Goal: Task Accomplishment & Management: Manage account settings

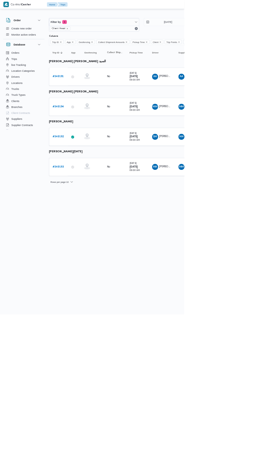
click at [80, 115] on b "# 340191" at bounding box center [87, 115] width 17 height 4
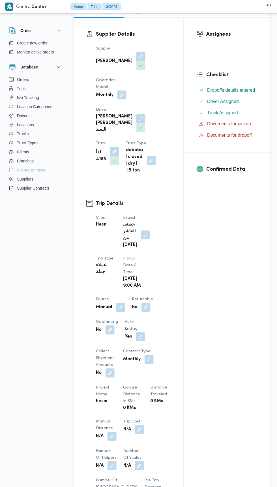
scroll to position [92, 0]
click at [146, 231] on button "button" at bounding box center [145, 235] width 9 height 9
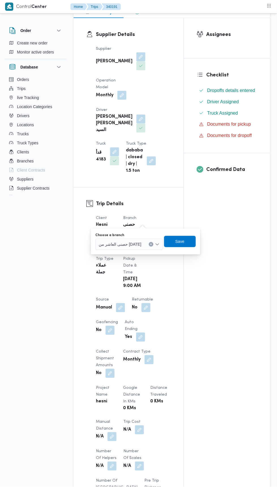
click at [113, 237] on label "Choose a branch" at bounding box center [109, 235] width 29 height 5
click at [144, 241] on input "Choose a branch" at bounding box center [144, 244] width 1 height 7
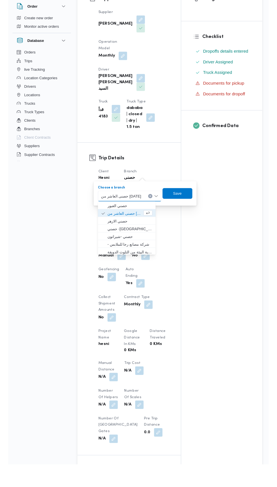
scroll to position [104, 0]
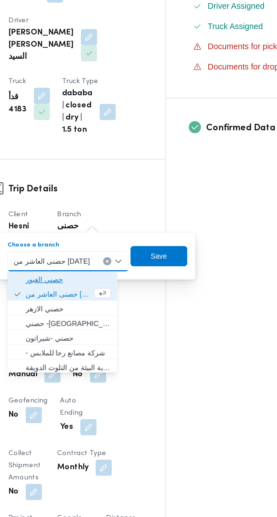
click at [107, 241] on span "حصني العبور" at bounding box center [129, 242] width 48 height 7
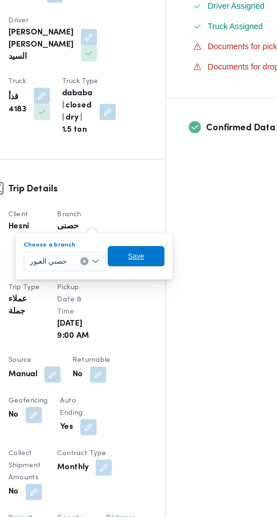
click at [157, 224] on span "Save" at bounding box center [167, 229] width 32 height 11
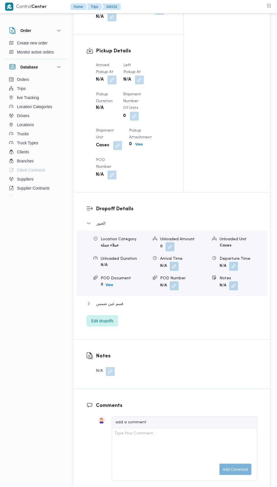
scroll to position [563, 0]
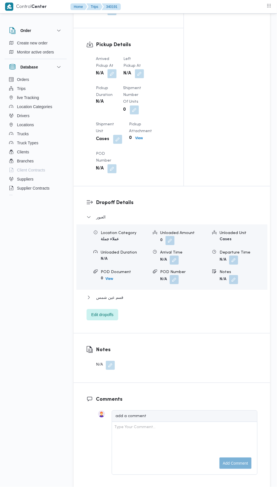
click at [109, 78] on button "button" at bounding box center [111, 73] width 9 height 9
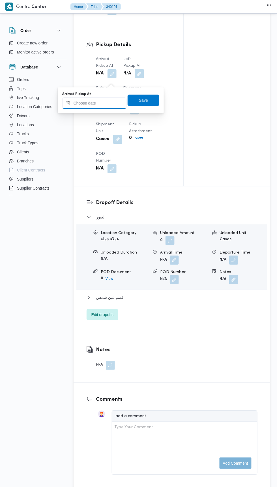
click at [86, 103] on input "Arrived Pickup At" at bounding box center [94, 103] width 64 height 11
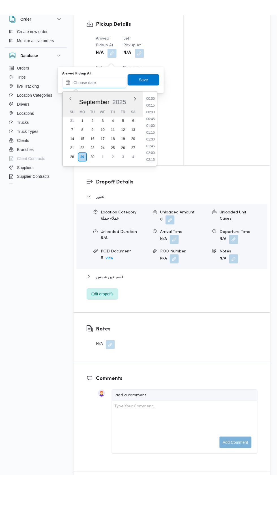
scroll to position [251, 0]
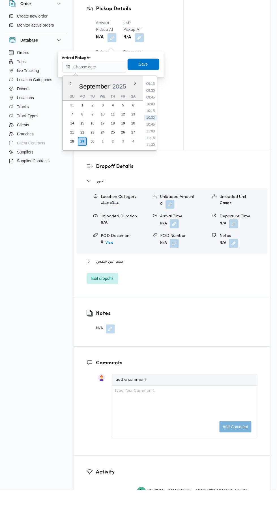
click at [149, 117] on li "09:30" at bounding box center [150, 118] width 13 height 6
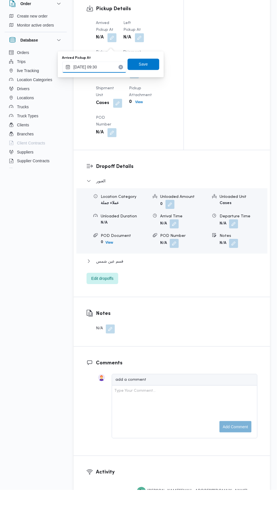
click at [88, 94] on input "[DATE] 09:30" at bounding box center [94, 94] width 64 height 11
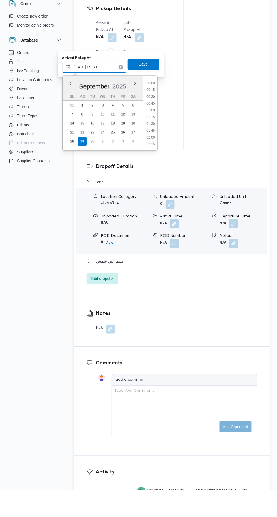
scroll to position [223, 0]
click at [146, 124] on li "08:45" at bounding box center [150, 125] width 13 height 6
type input "[DATE] 08:45"
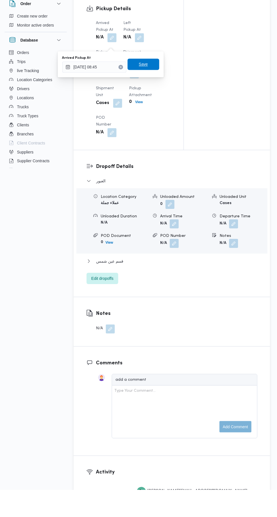
click at [145, 93] on span "Save" at bounding box center [143, 91] width 9 height 7
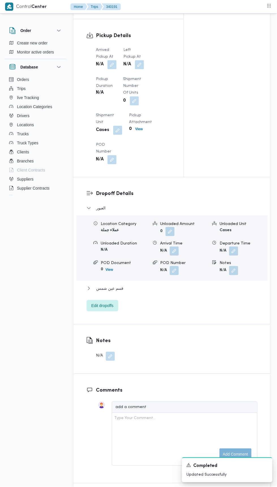
click at [137, 69] on button "button" at bounding box center [139, 64] width 9 height 9
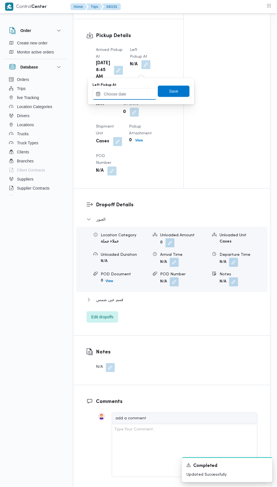
click at [127, 94] on input "Left Pickup At" at bounding box center [124, 94] width 64 height 11
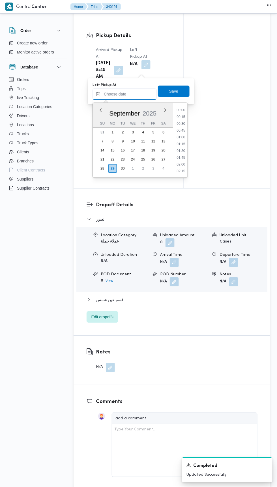
scroll to position [257, 0]
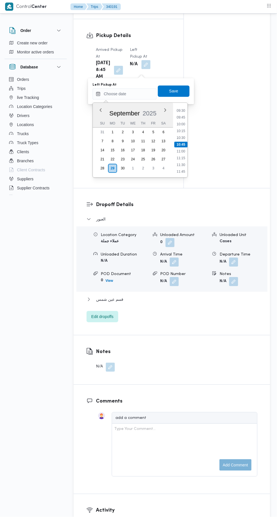
click at [180, 104] on div "Time 00:00 00:15 00:30 00:45 01:00 01:15 01:30 01:45 02:00 02:15 02:30 02:45 03…" at bounding box center [180, 140] width 14 height 75
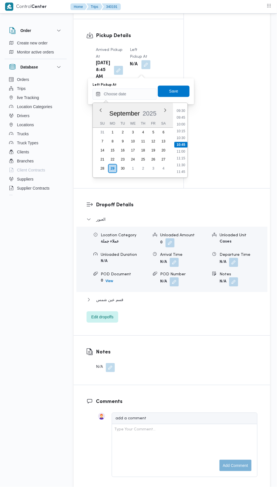
click at [177, 111] on li "09:30" at bounding box center [180, 111] width 13 height 6
type input "[DATE] 09:30"
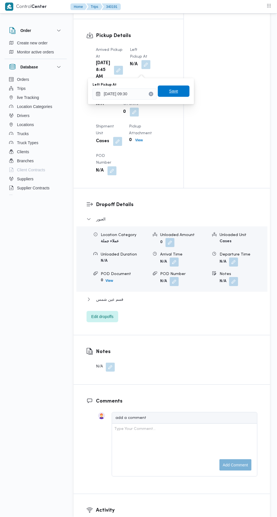
click at [173, 92] on span "Save" at bounding box center [173, 91] width 9 height 7
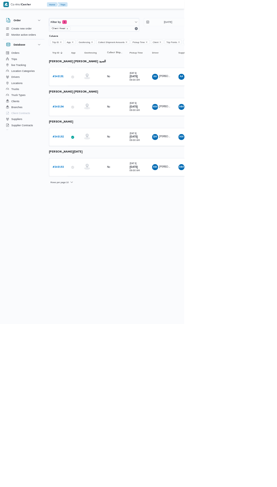
click at [87, 159] on b "# 340194" at bounding box center [87, 161] width 17 height 4
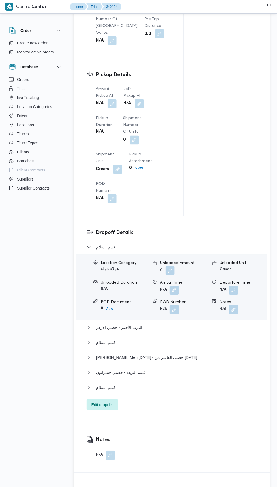
scroll to position [536, 0]
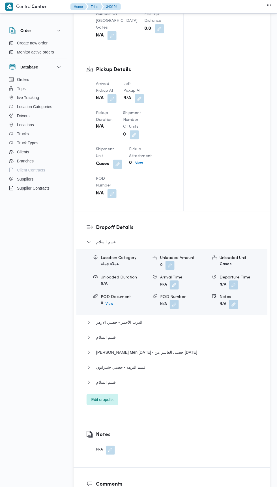
click at [111, 103] on button "button" at bounding box center [111, 98] width 9 height 9
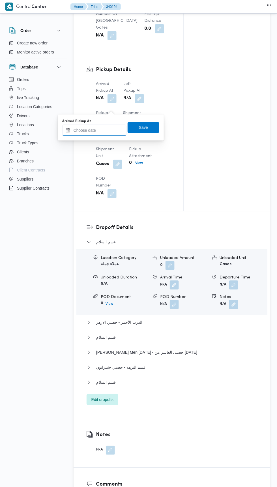
click at [88, 130] on input "Arrived Pickup At" at bounding box center [94, 130] width 64 height 11
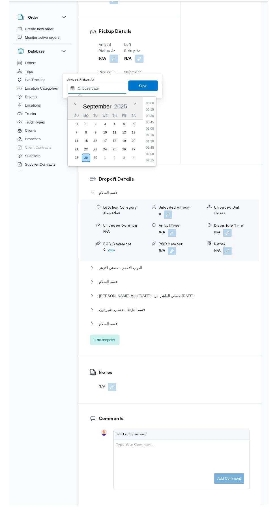
scroll to position [257, 0]
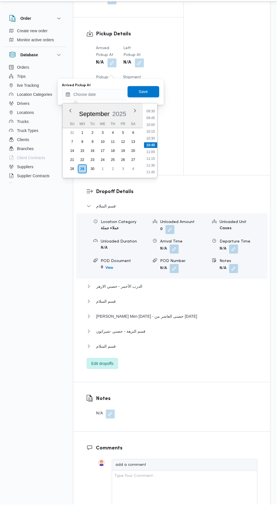
click at [146, 122] on li "09:30" at bounding box center [150, 123] width 13 height 6
type input "[DATE] 09:30"
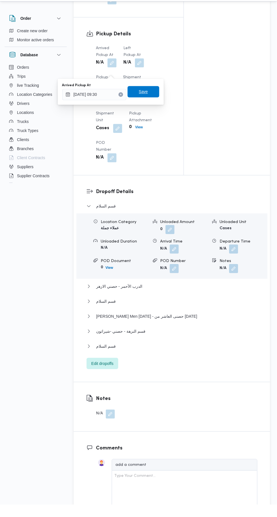
click at [144, 104] on span "Save" at bounding box center [143, 103] width 9 height 7
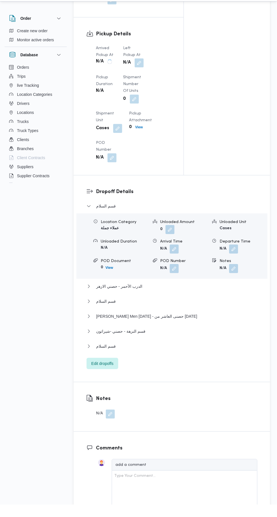
scroll to position [560, 0]
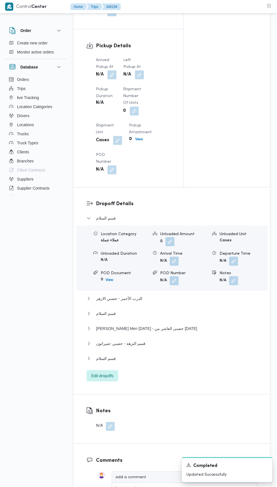
click at [137, 79] on button "button" at bounding box center [139, 74] width 9 height 9
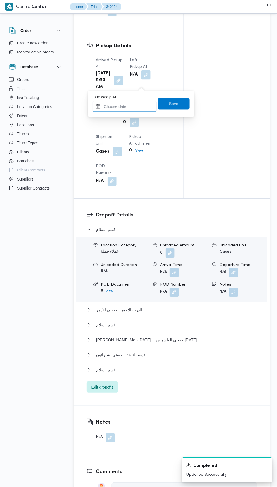
click at [124, 108] on input "Left Pickup At" at bounding box center [124, 106] width 64 height 11
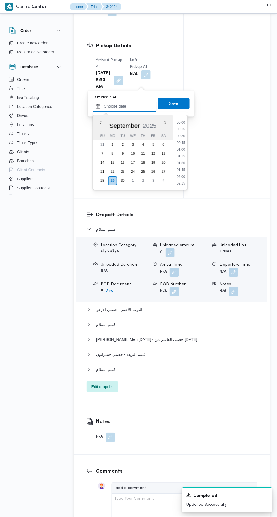
scroll to position [257, 0]
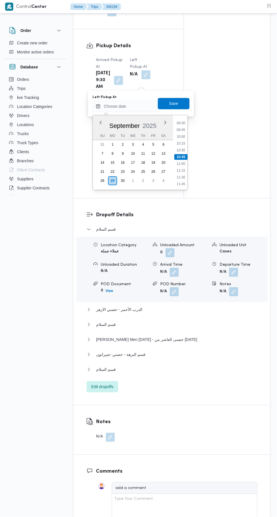
click at [177, 143] on li "10:15" at bounding box center [180, 144] width 13 height 6
type input "[DATE] 10:15"
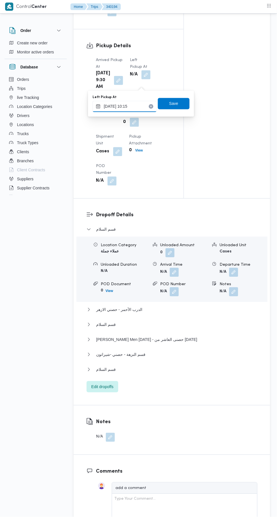
click at [122, 107] on input "[DATE] 10:15" at bounding box center [124, 106] width 64 height 11
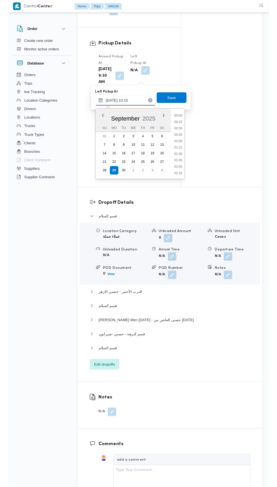
scroll to position [244, 0]
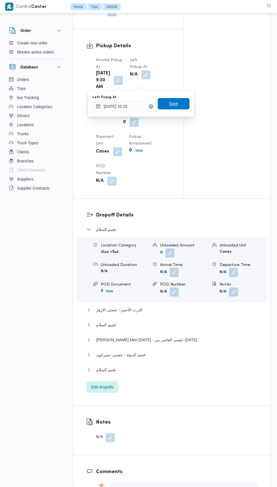
click at [167, 101] on span "Save" at bounding box center [174, 103] width 32 height 11
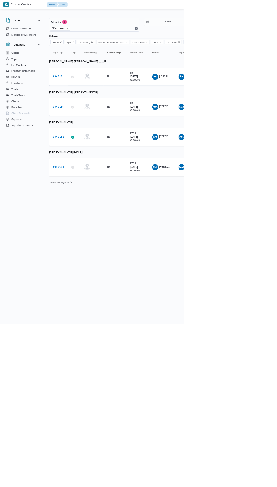
click at [80, 249] on b "# 340193" at bounding box center [87, 251] width 17 height 4
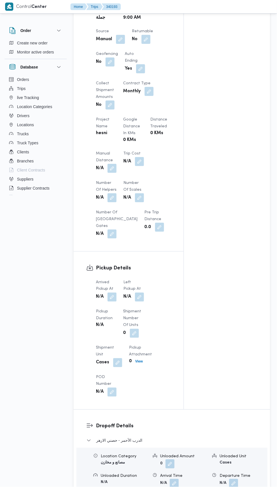
scroll to position [345, 0]
click at [112, 301] on button "button" at bounding box center [111, 296] width 9 height 9
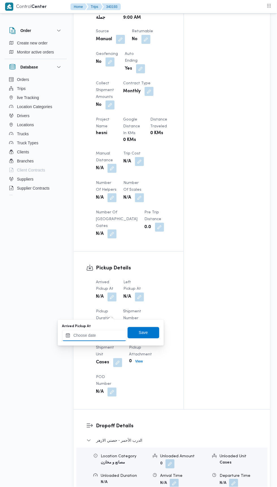
click at [98, 335] on input "Arrived Pickup At" at bounding box center [94, 335] width 64 height 11
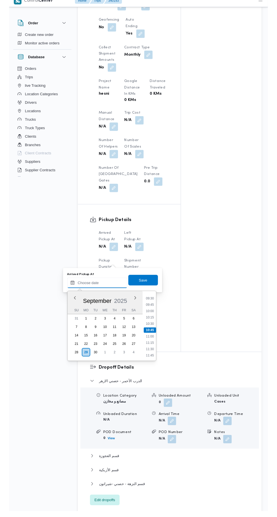
scroll to position [371, 0]
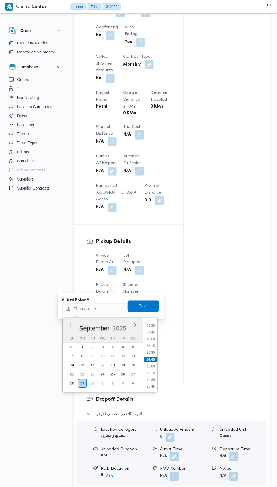
click at [150, 318] on div "Time 00:00 00:15 00:30 00:45 01:00 01:15 01:30 01:45 02:00 02:15 02:30 02:45 03…" at bounding box center [150, 355] width 14 height 75
click at [148, 318] on div "Time 00:00 00:15 00:30 00:45 01:00 01:15 01:30 01:45 02:00 02:15 02:30 02:45 03…" at bounding box center [150, 355] width 14 height 75
click at [149, 325] on li "09:30" at bounding box center [150, 326] width 13 height 6
type input "[DATE] 09:30"
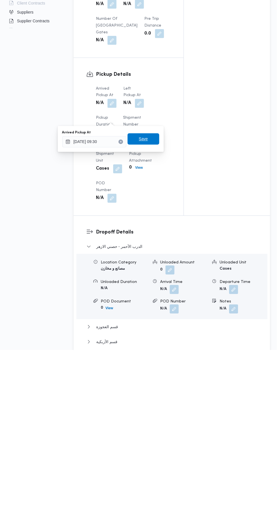
click at [136, 310] on span "Save" at bounding box center [144, 305] width 32 height 11
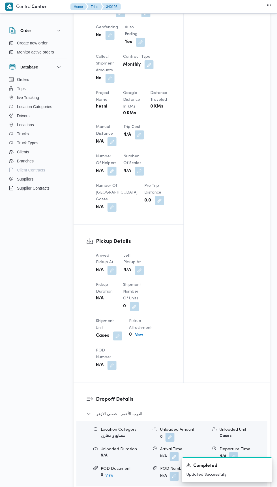
click at [136, 275] on button "button" at bounding box center [139, 270] width 9 height 9
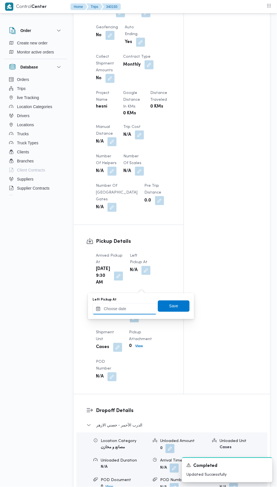
click at [126, 308] on input "Left Pickup At" at bounding box center [124, 308] width 64 height 11
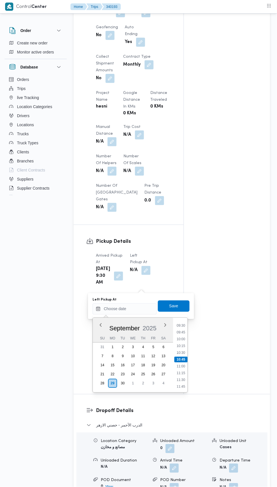
click at [177, 345] on li "10:15" at bounding box center [180, 346] width 13 height 6
type input "[DATE] 10:15"
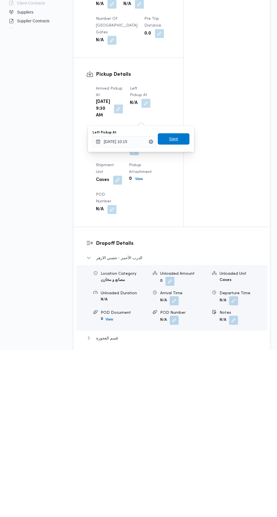
click at [173, 305] on span "Save" at bounding box center [173, 306] width 9 height 7
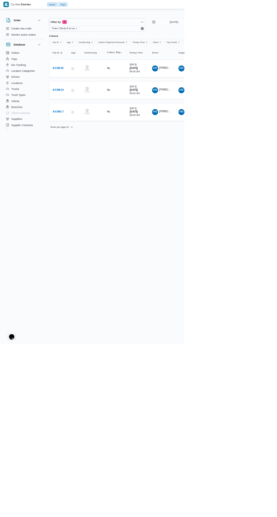
type input "[DATE]"
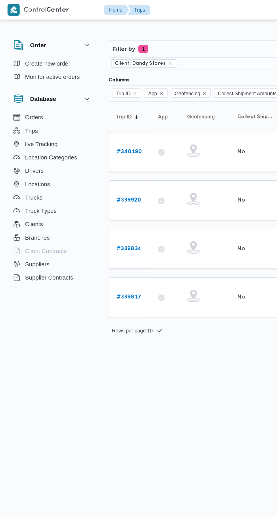
click at [80, 102] on b "# 340190" at bounding box center [87, 103] width 17 height 4
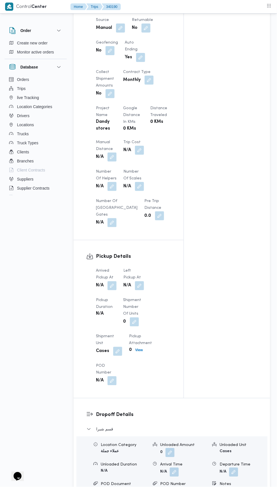
scroll to position [382, 0]
click at [110, 282] on button "button" at bounding box center [111, 286] width 9 height 9
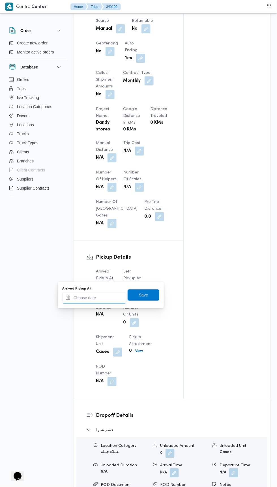
click at [97, 297] on input "Arrived Pickup At" at bounding box center [94, 297] width 64 height 11
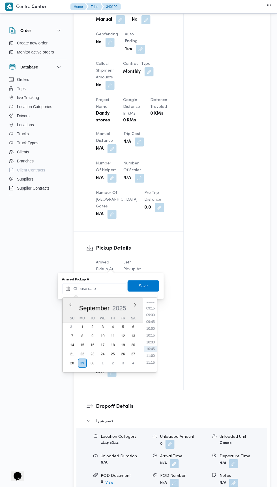
scroll to position [247, 0]
click at [144, 317] on li "09:30" at bounding box center [150, 316] width 13 height 6
type input "[DATE] 09:30"
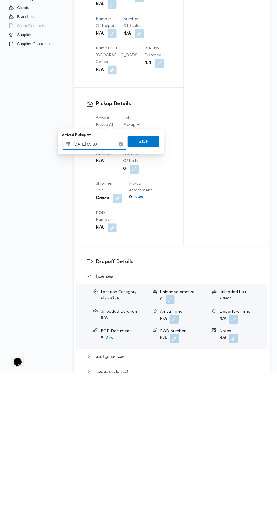
scroll to position [391, 0]
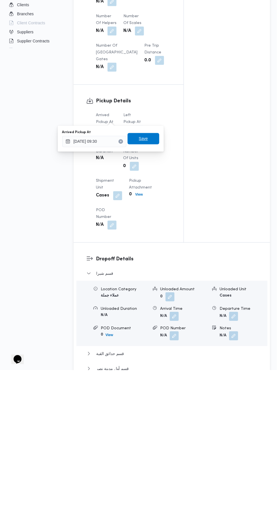
click at [144, 286] on span "Save" at bounding box center [143, 286] width 9 height 7
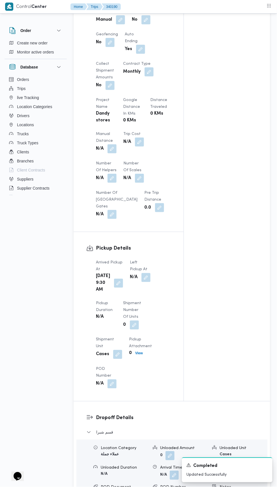
click at [143, 273] on button "button" at bounding box center [145, 277] width 9 height 9
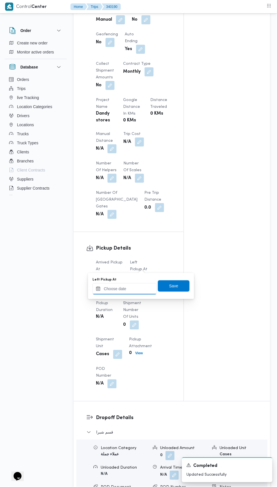
click at [112, 288] on input "Left Pickup At" at bounding box center [124, 288] width 64 height 11
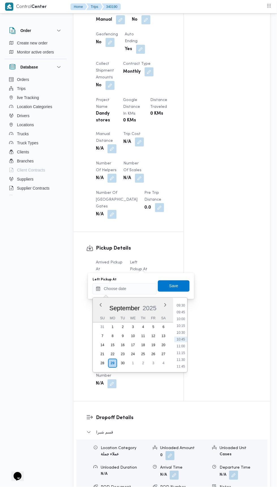
click at [179, 312] on li "09:45" at bounding box center [180, 312] width 13 height 6
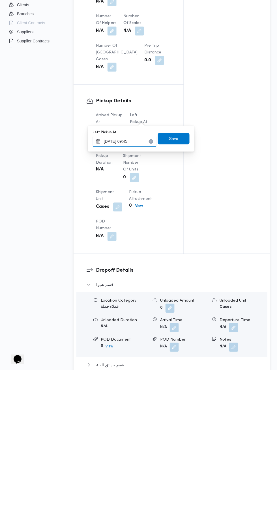
click at [124, 288] on input "29/09/2025 09:45" at bounding box center [124, 288] width 64 height 11
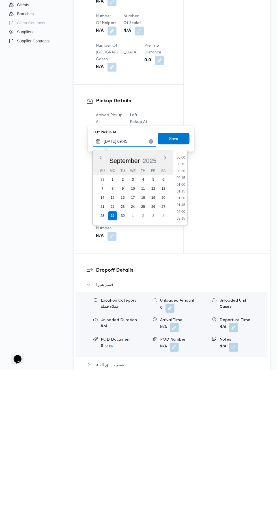
scroll to position [230, 0]
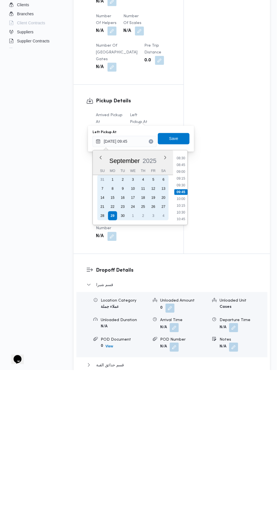
click at [166, 344] on div "20" at bounding box center [163, 344] width 9 height 9
type input "20/09/2025 09:45"
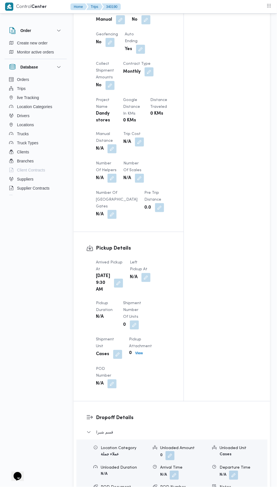
click at [216, 215] on div "Assignees Checklist Dropoffs details entered Driver Assigned Truck Assigned Doc…" at bounding box center [227, 60] width 86 height 682
click at [141, 273] on button "button" at bounding box center [145, 277] width 9 height 9
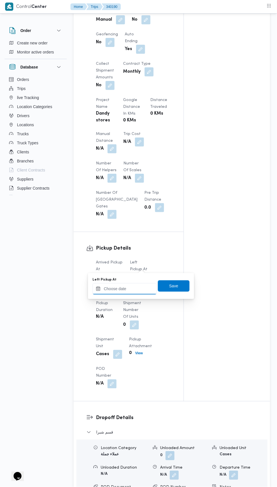
click at [118, 288] on input "Left Pickup At" at bounding box center [124, 288] width 64 height 11
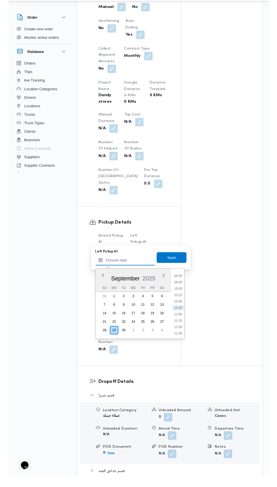
scroll to position [391, 0]
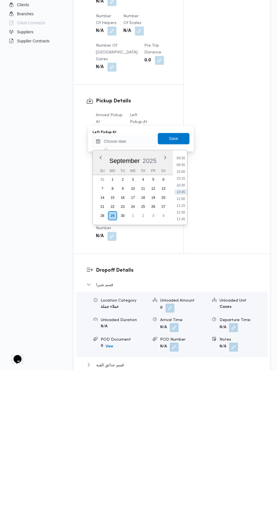
click at [176, 318] on li "10:00" at bounding box center [180, 319] width 13 height 6
type input "29/09/2025 10:00"
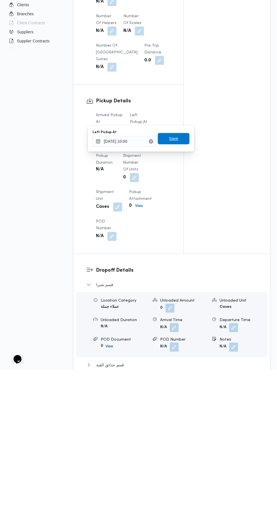
click at [171, 286] on span "Save" at bounding box center [173, 286] width 9 height 7
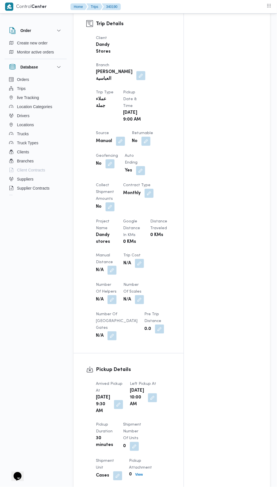
scroll to position [0, 0]
